Goal: Find specific page/section: Find specific page/section

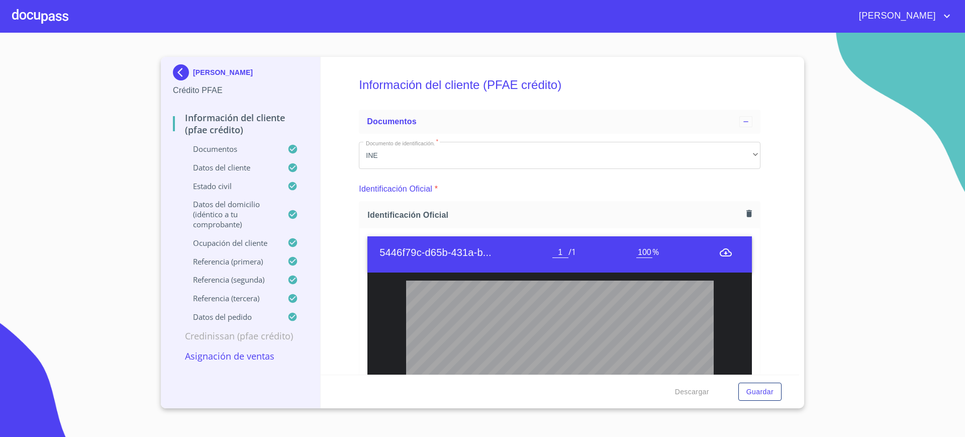
click at [19, 8] on div at bounding box center [40, 16] width 56 height 32
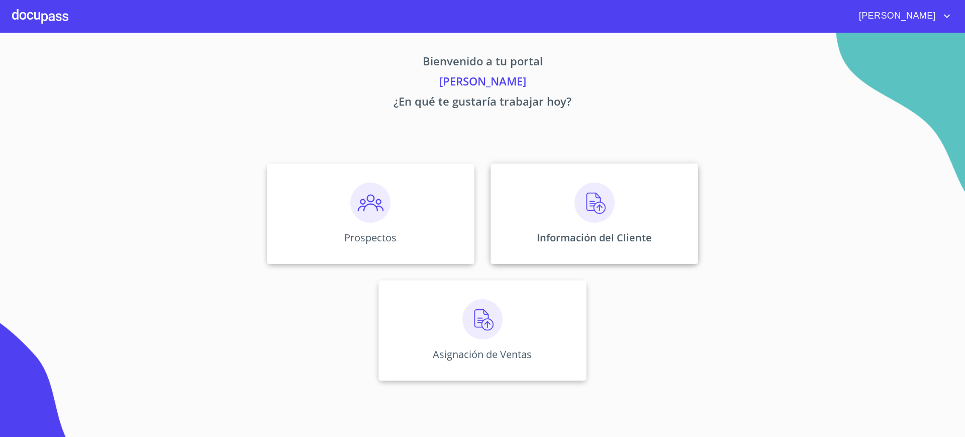
click at [549, 214] on div "Información del Cliente" at bounding box center [595, 213] width 208 height 101
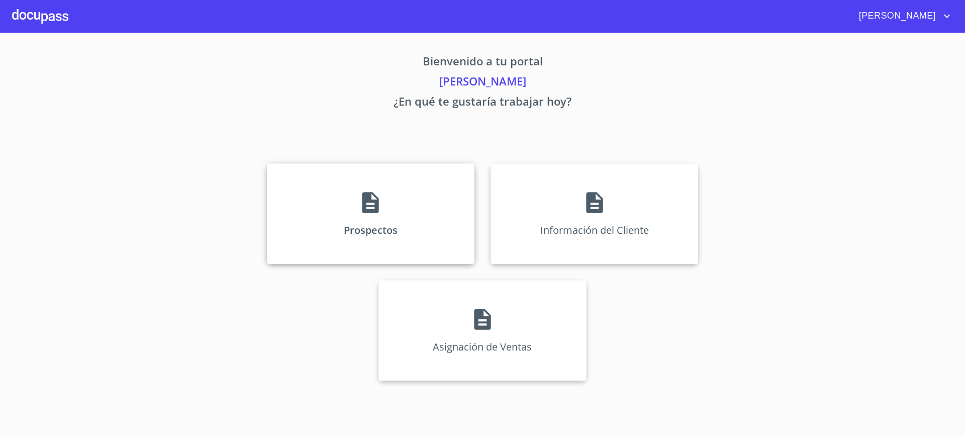
click at [383, 243] on div "Prospectos" at bounding box center [371, 213] width 208 height 101
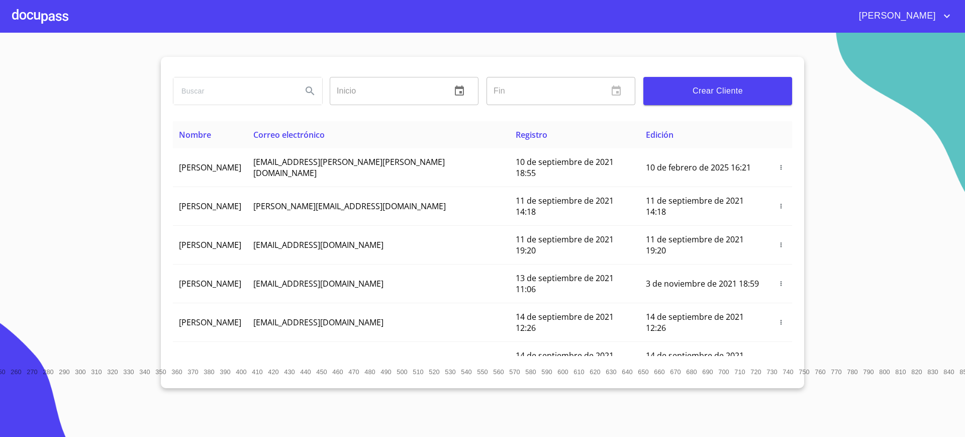
click at [233, 87] on input "search" at bounding box center [233, 90] width 121 height 27
type input "a"
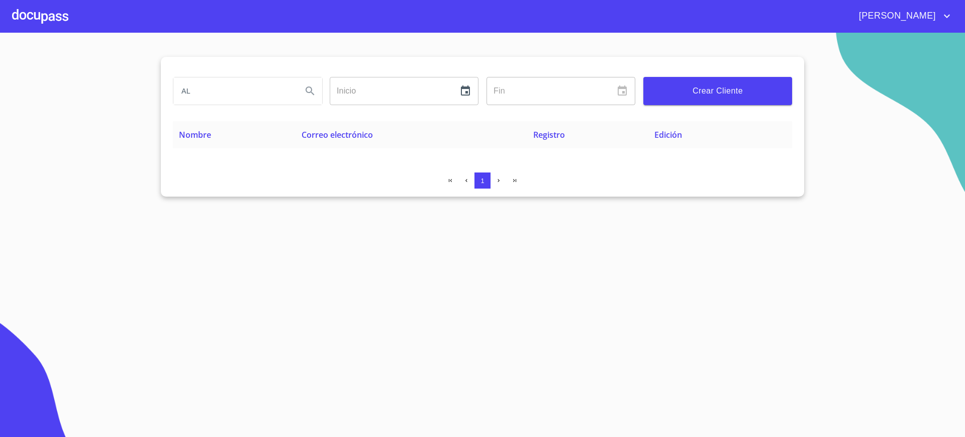
type input "A"
type input "l"
type input "[PERSON_NAME]"
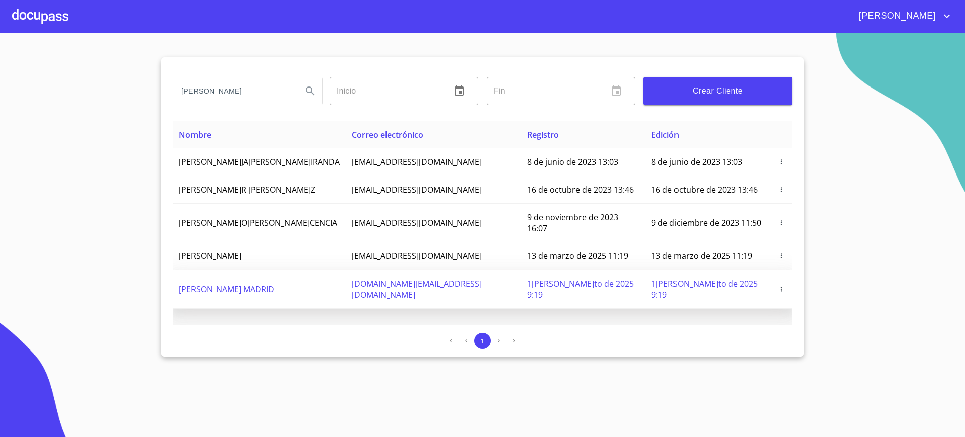
click at [254, 284] on span "[PERSON_NAME] MADRID" at bounding box center [227, 289] width 96 height 11
copy span "[DOMAIN_NAME][EMAIL_ADDRESS][DOMAIN_NAME]"
drag, startPoint x: 367, startPoint y: 273, endPoint x: 474, endPoint y: 278, distance: 107.7
click at [474, 278] on td "[DOMAIN_NAME][EMAIL_ADDRESS][DOMAIN_NAME]" at bounding box center [433, 289] width 175 height 39
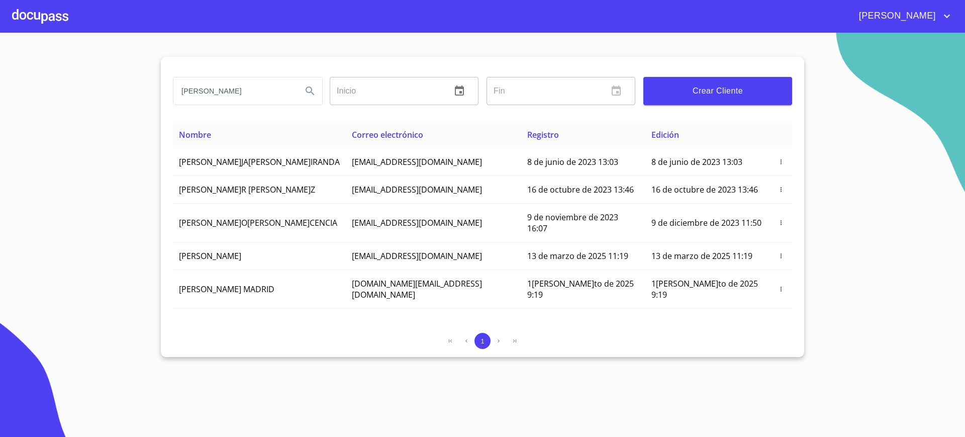
click at [40, 17] on div at bounding box center [40, 16] width 56 height 32
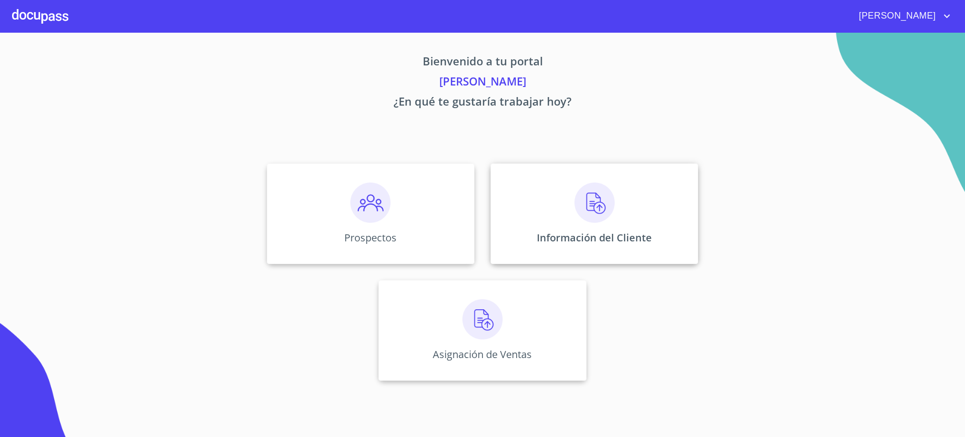
click at [623, 230] on div "Información del Cliente" at bounding box center [595, 213] width 208 height 101
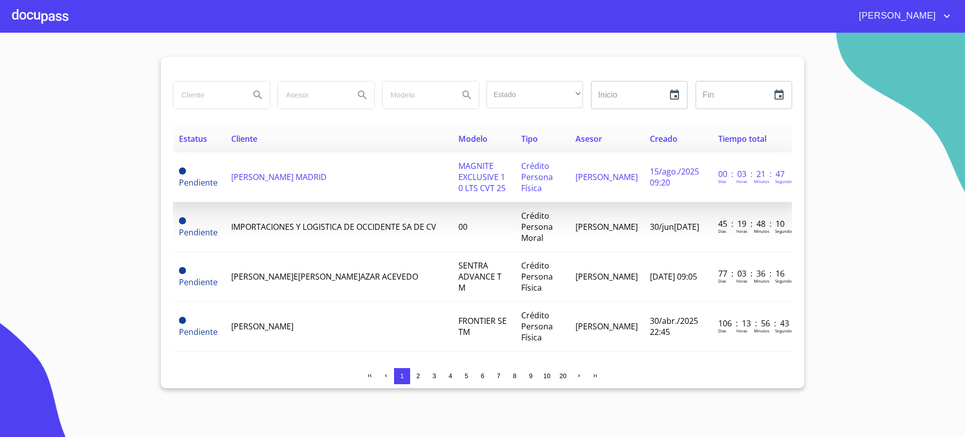
click at [277, 179] on td "[PERSON_NAME] MADRID" at bounding box center [338, 177] width 227 height 50
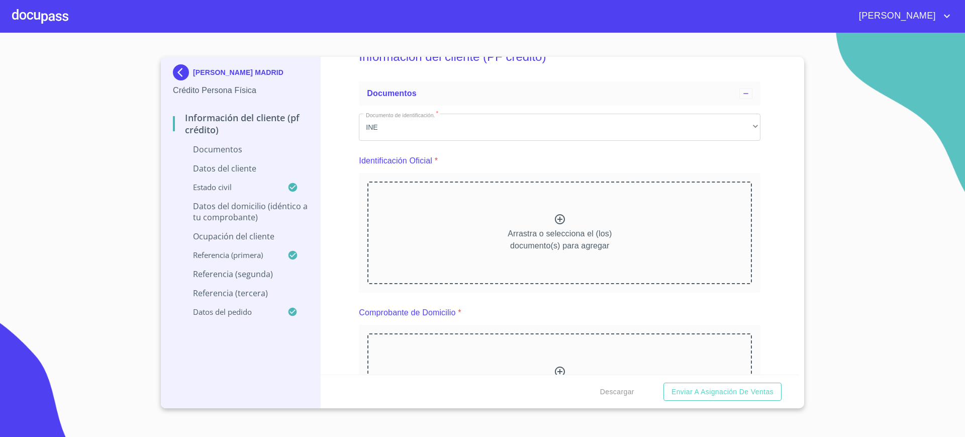
scroll to position [1, 0]
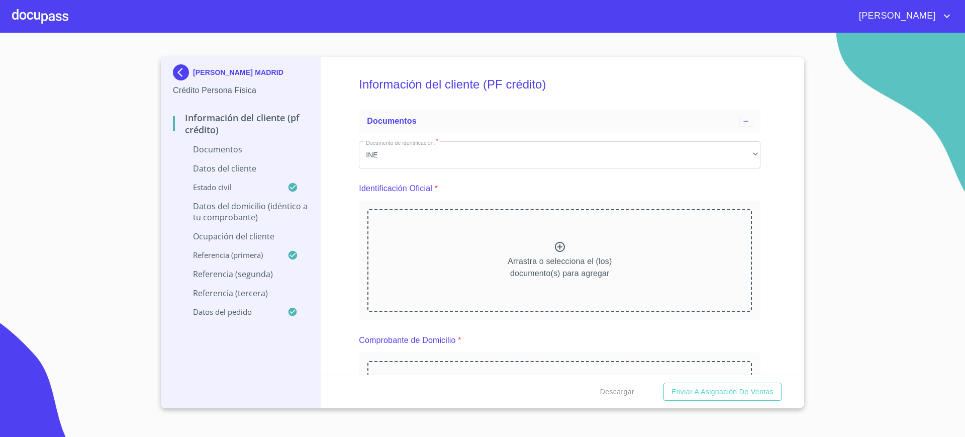
click at [38, 16] on div at bounding box center [40, 16] width 56 height 32
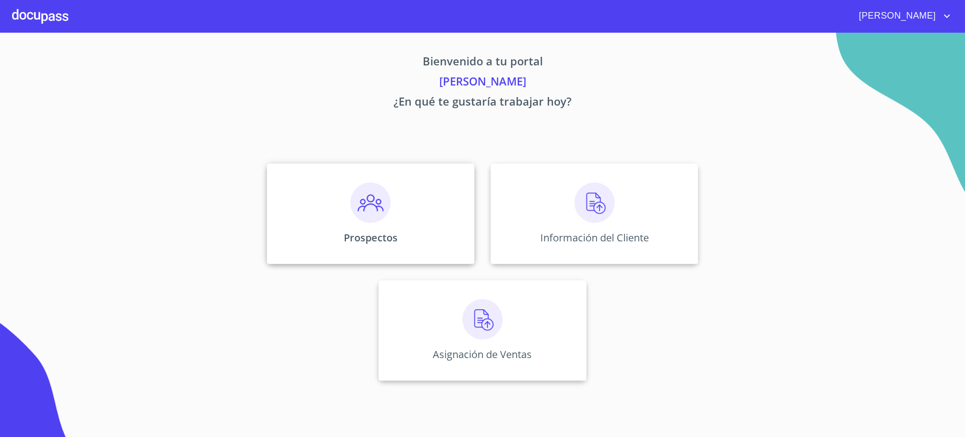
click at [348, 195] on div "Prospectos" at bounding box center [371, 213] width 208 height 101
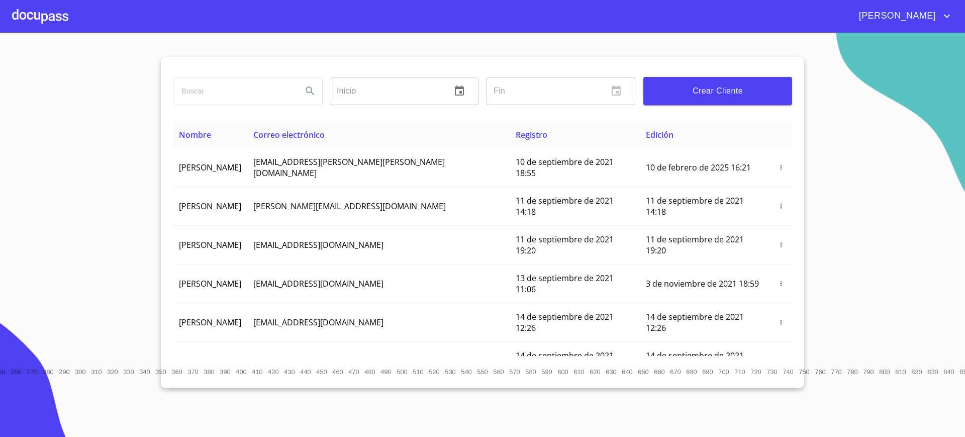
click at [206, 78] on input "search" at bounding box center [233, 90] width 121 height 27
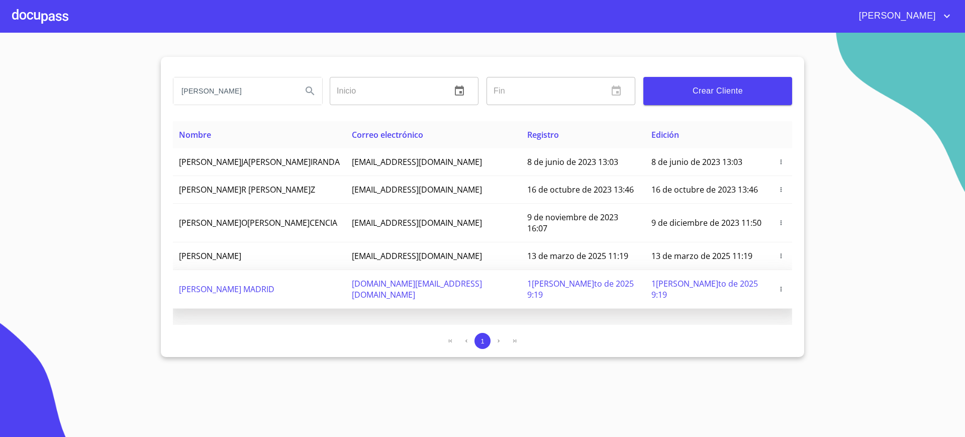
type input "[PERSON_NAME]"
drag, startPoint x: 370, startPoint y: 284, endPoint x: 414, endPoint y: 281, distance: 43.8
click at [414, 281] on td "[DOMAIN_NAME][EMAIL_ADDRESS][DOMAIN_NAME]" at bounding box center [433, 289] width 175 height 39
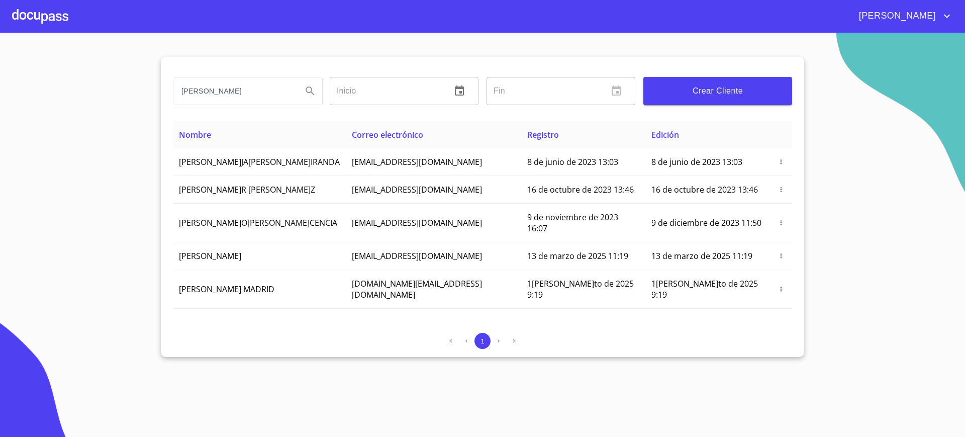
click at [326, 347] on section "[PERSON_NAME]​ Fin ​ Crear Cliente Nombre Correo electrónico Registro [PERSON_N…" at bounding box center [482, 235] width 965 height 404
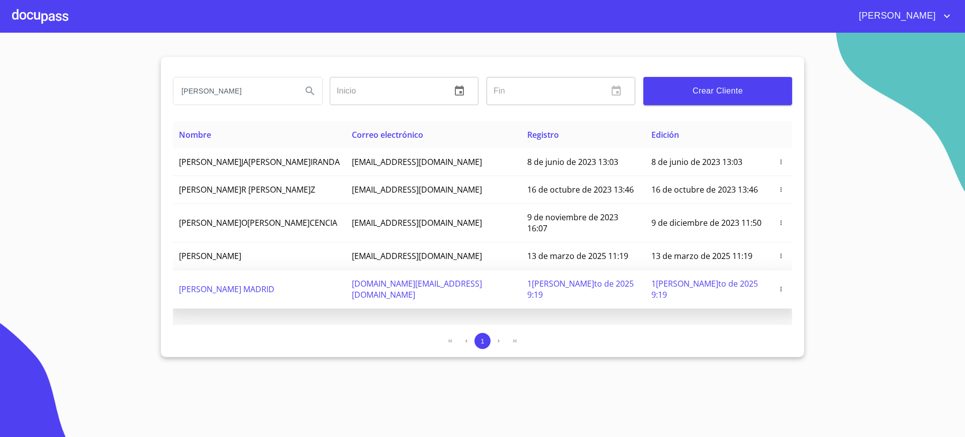
copy tr "[DOMAIN_NAME][EMAIL_ADDRESS][DOMAIN_NAME]"
drag, startPoint x: 360, startPoint y: 275, endPoint x: 478, endPoint y: 271, distance: 118.7
click at [478, 271] on tr "[PERSON_NAME] MADRID [DOMAIN_NAME][EMAIL_ADDRESS][PERSON_NAME][DOMAIN_NAME] 15 …" at bounding box center [483, 289] width 620 height 39
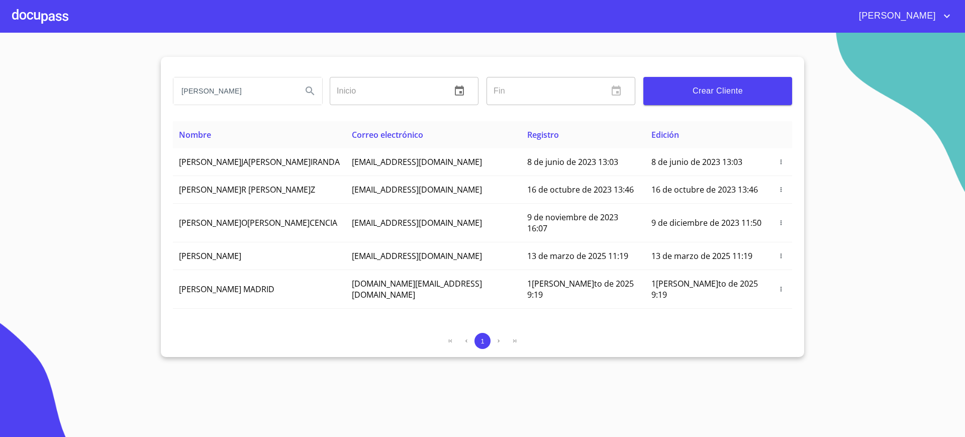
click at [379, 360] on section "[PERSON_NAME]​ Fin ​ Crear Cliente Nombre Correo electrónico Registro [PERSON_N…" at bounding box center [482, 235] width 965 height 404
click at [38, 14] on div at bounding box center [40, 16] width 56 height 32
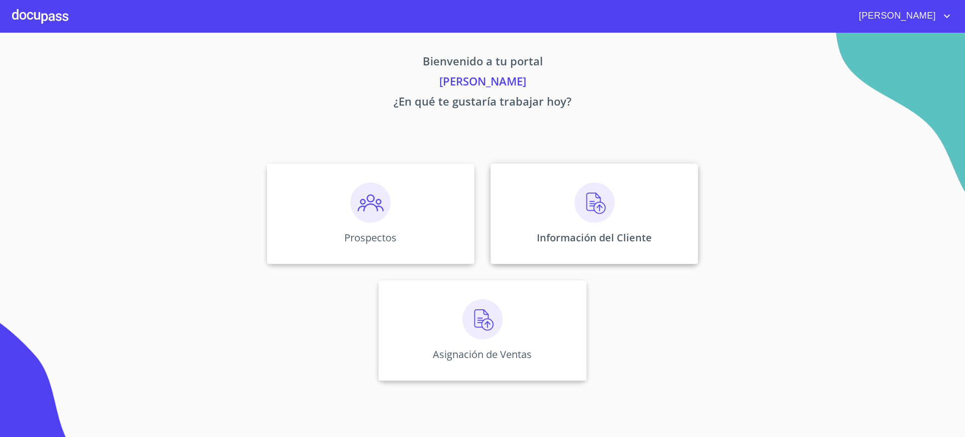
click at [567, 199] on div "Información del Cliente" at bounding box center [595, 213] width 208 height 101
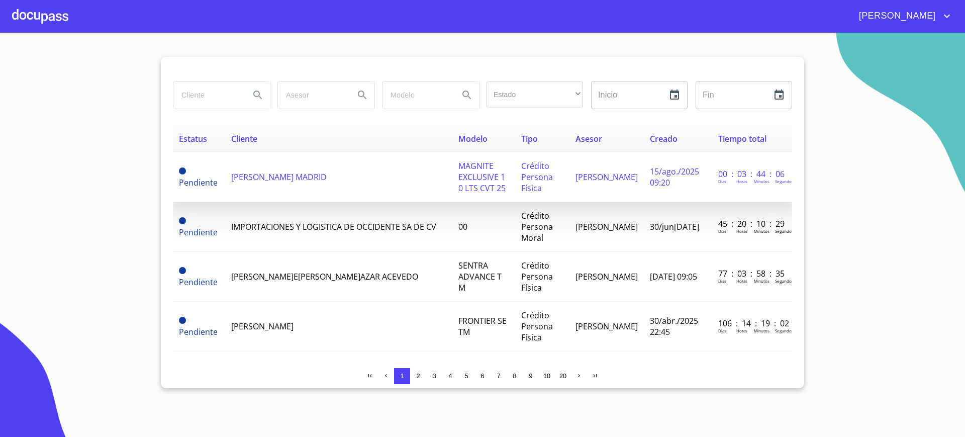
click at [372, 175] on td "[PERSON_NAME] MADRID" at bounding box center [338, 177] width 227 height 50
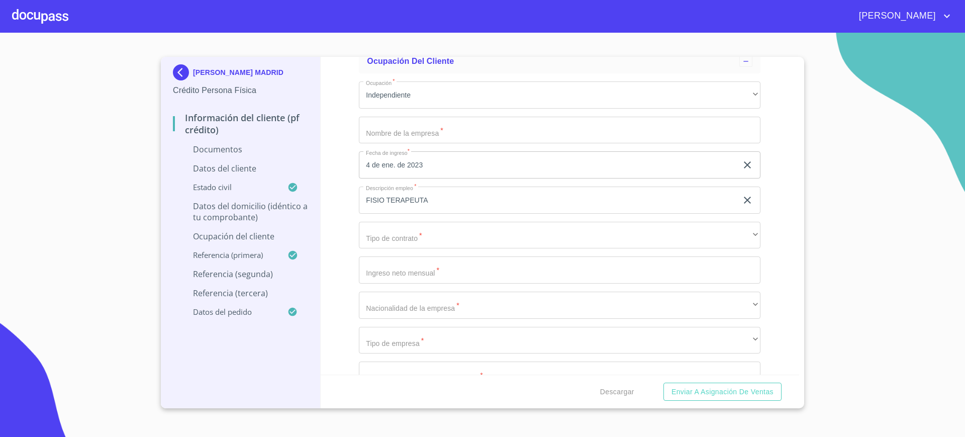
scroll to position [2267, 0]
